Goal: Task Accomplishment & Management: Complete application form

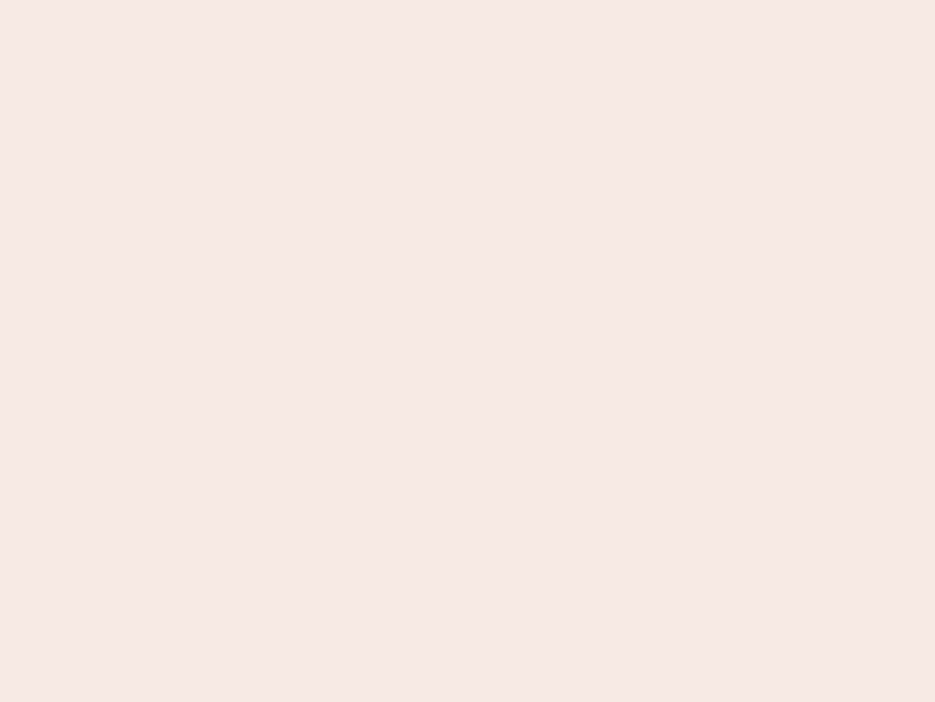
click at [468, 351] on nb-app "Almost there Thank you for registering for Newbook. Your account is under revie…" at bounding box center [467, 351] width 935 height 702
click at [468, 0] on nb-app "Almost there Thank you for registering for Newbook. Your account is under revie…" at bounding box center [467, 351] width 935 height 702
click at [500, 0] on nb-app "Almost there Thank you for registering for Newbook. Your account is under revie…" at bounding box center [467, 351] width 935 height 702
click at [468, 351] on nb-app "Almost there Thank you for registering for Newbook. Your account is under revie…" at bounding box center [467, 351] width 935 height 702
click at [468, 0] on nb-app "Almost there Thank you for registering for Newbook. Your account is under revie…" at bounding box center [467, 351] width 935 height 702
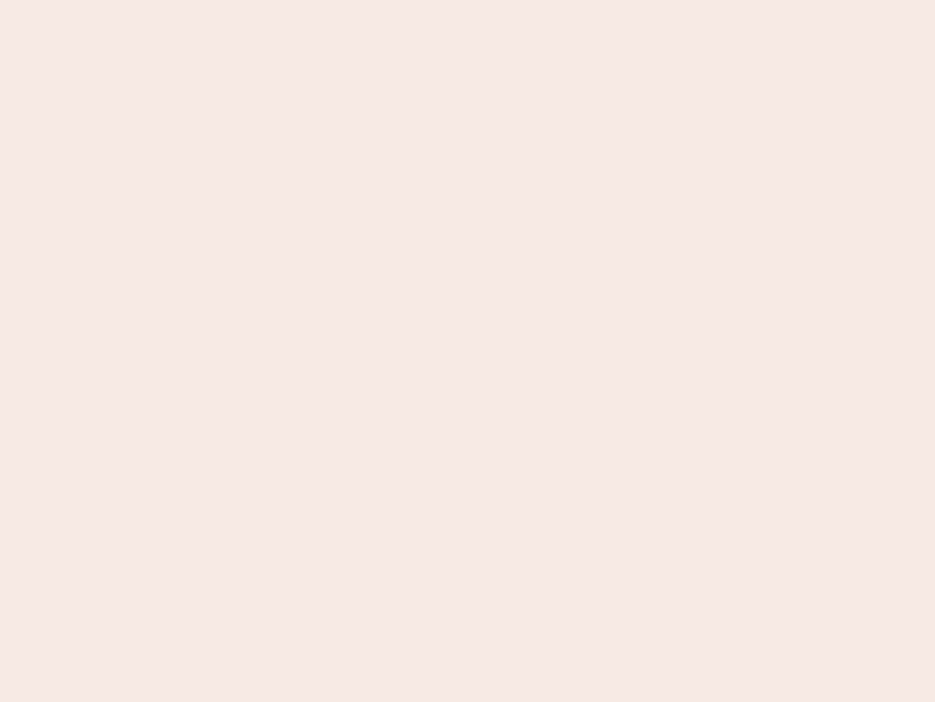
click at [327, 0] on nb-app "Almost there Thank you for registering for Newbook. Your account is under revie…" at bounding box center [467, 351] width 935 height 702
click at [468, 351] on nb-app "Almost there Thank you for registering for Newbook. Your account is under revie…" at bounding box center [467, 351] width 935 height 702
click at [468, 0] on nb-app "Almost there Thank you for registering for Newbook. Your account is under revie…" at bounding box center [467, 351] width 935 height 702
click at [327, 0] on nb-app "Almost there Thank you for registering for Newbook. Your account is under revie…" at bounding box center [467, 351] width 935 height 702
click at [468, 351] on nb-app "Almost there Thank you for registering for Newbook. Your account is under revie…" at bounding box center [467, 351] width 935 height 702
